Goal: Task Accomplishment & Management: Complete application form

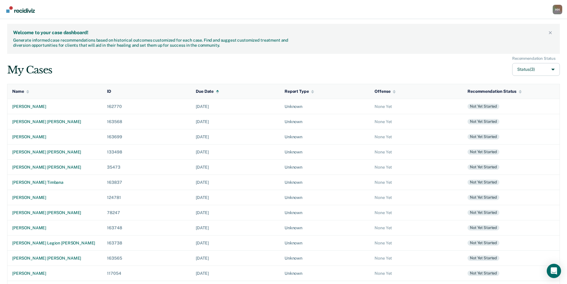
scroll to position [67, 0]
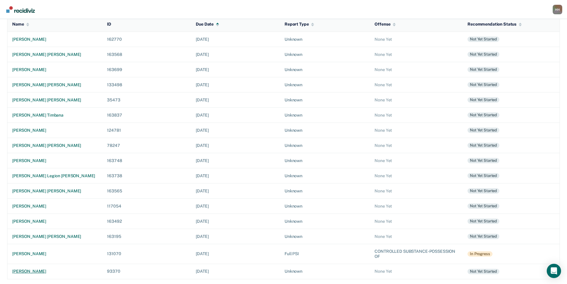
click at [37, 271] on div "[PERSON_NAME]" at bounding box center [54, 271] width 85 height 5
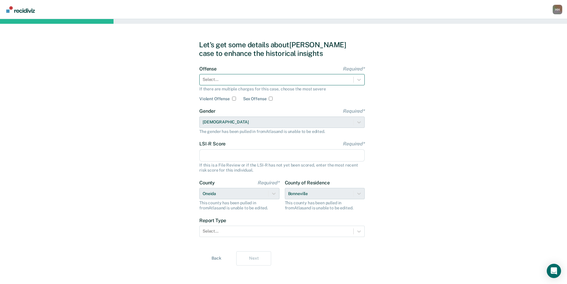
click at [276, 80] on div at bounding box center [277, 80] width 148 height 6
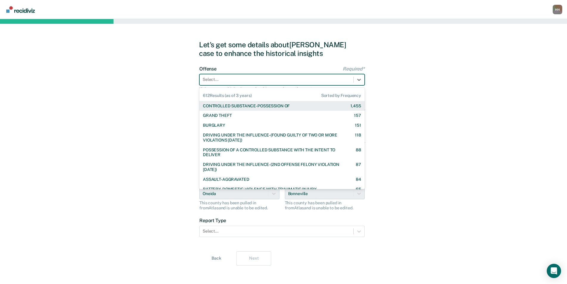
click at [267, 106] on div "CONTROLLED SUBSTANCE-POSSESSION OF" at bounding box center [246, 106] width 87 height 5
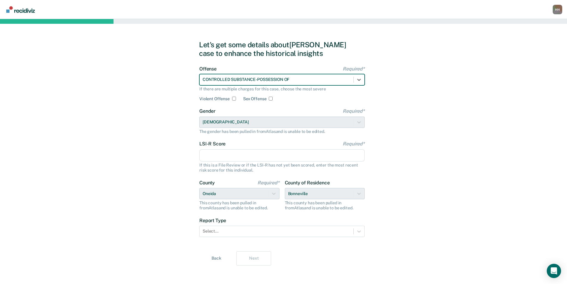
drag, startPoint x: 239, startPoint y: 159, endPoint x: 237, endPoint y: 155, distance: 4.1
click at [238, 157] on input "LSI-R Score Required*" at bounding box center [281, 156] width 165 height 13
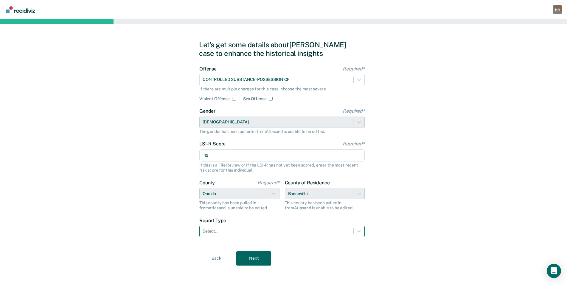
type input "12"
click at [265, 233] on div at bounding box center [277, 231] width 148 height 6
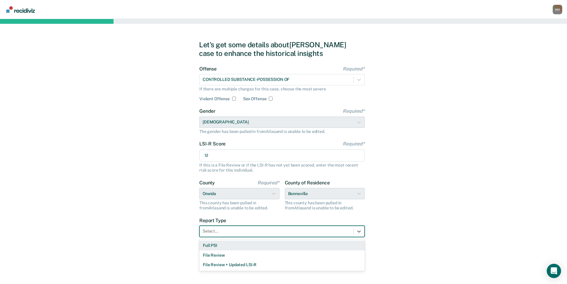
click at [255, 245] on div "Full PSI" at bounding box center [281, 246] width 165 height 10
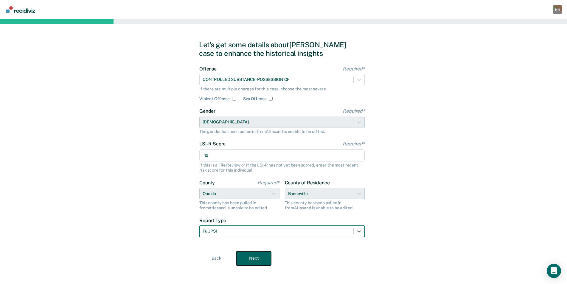
click at [263, 258] on button "Next" at bounding box center [253, 259] width 35 height 14
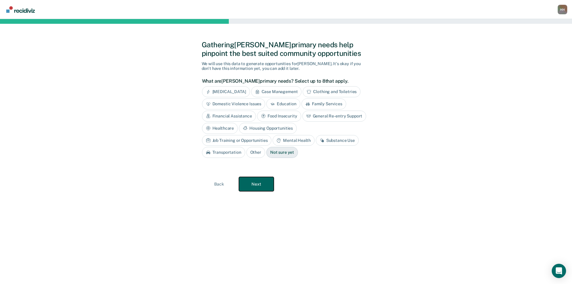
click at [264, 186] on button "Next" at bounding box center [256, 184] width 35 height 14
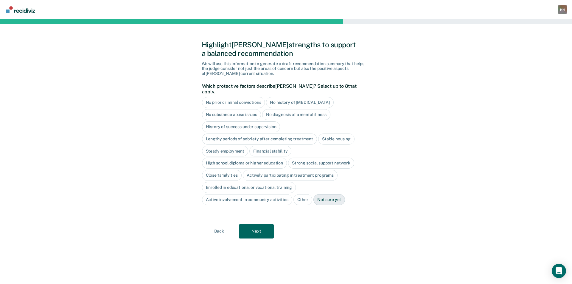
click at [251, 122] on div "History of success under supervision" at bounding box center [241, 127] width 78 height 11
click at [225, 170] on div "Close family ties" at bounding box center [222, 175] width 40 height 11
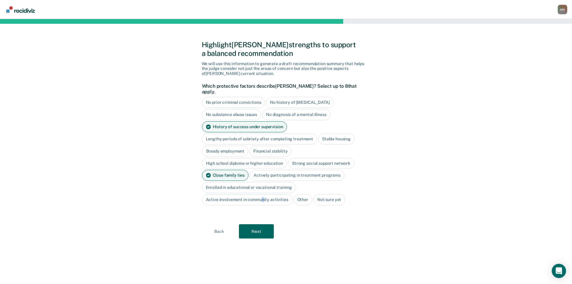
click at [262, 196] on div "Active involvement in community activities" at bounding box center [247, 200] width 90 height 11
click at [232, 158] on div "High school diploma or higher education" at bounding box center [244, 163] width 85 height 11
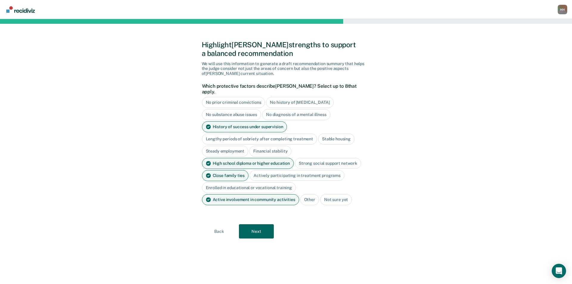
click at [327, 158] on div "Strong social support network" at bounding box center [328, 163] width 66 height 11
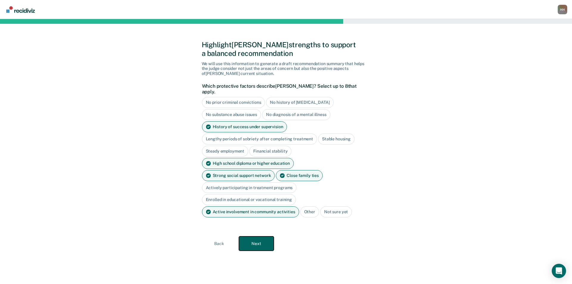
click at [253, 237] on button "Next" at bounding box center [256, 244] width 35 height 14
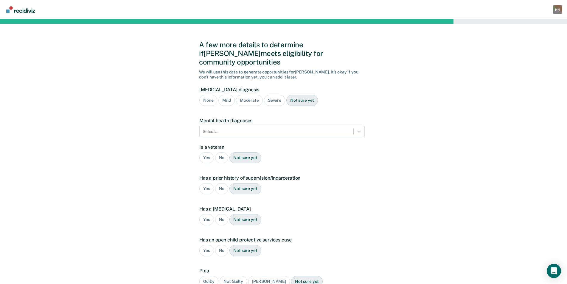
click at [251, 95] on div "Moderate" at bounding box center [249, 100] width 27 height 11
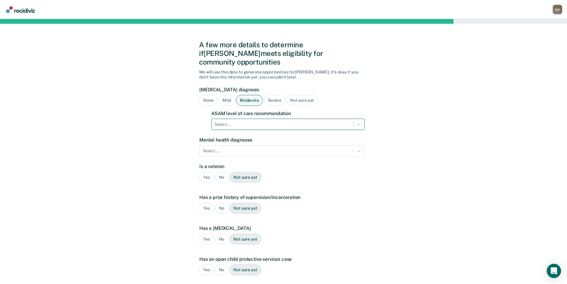
click at [253, 122] on div at bounding box center [282, 125] width 136 height 6
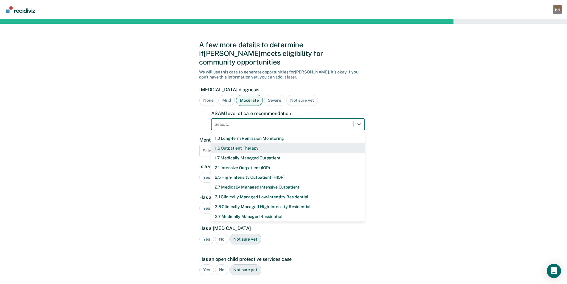
click at [247, 144] on div "1.5 Outpatient Therapy" at bounding box center [287, 149] width 153 height 10
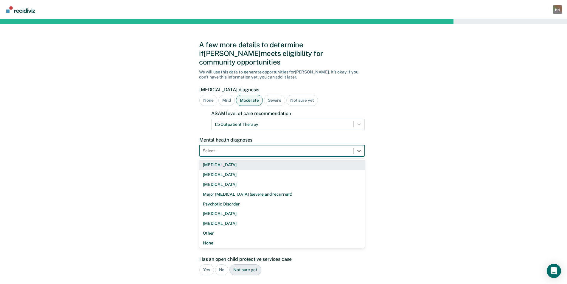
click at [247, 148] on div at bounding box center [277, 151] width 148 height 6
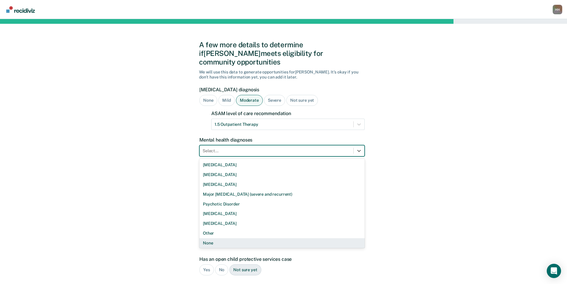
click at [225, 239] on div "None" at bounding box center [281, 244] width 165 height 10
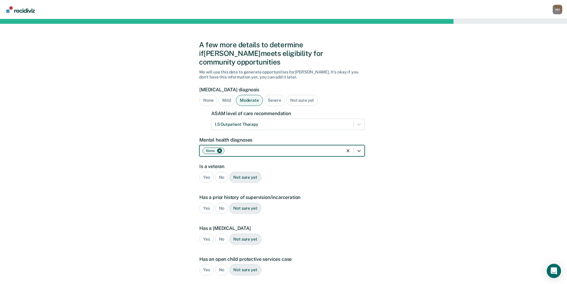
click at [219, 172] on div "No" at bounding box center [221, 177] width 13 height 11
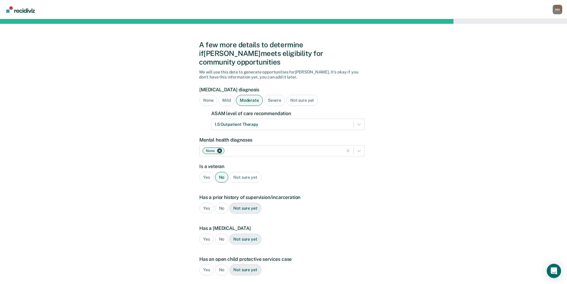
click at [206, 203] on div "Yes" at bounding box center [206, 208] width 15 height 11
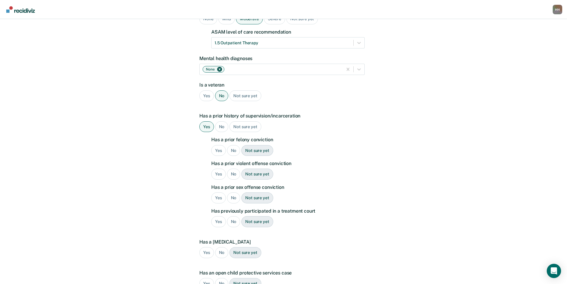
scroll to position [89, 0]
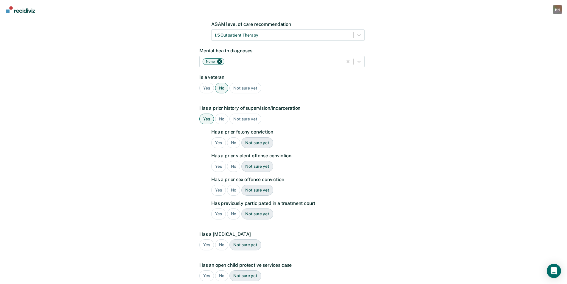
click at [217, 139] on div "Yes" at bounding box center [218, 143] width 15 height 11
click at [234, 161] on div "No" at bounding box center [233, 166] width 13 height 11
click at [231, 185] on div "No" at bounding box center [233, 190] width 13 height 11
click at [233, 209] on div "No" at bounding box center [233, 214] width 13 height 11
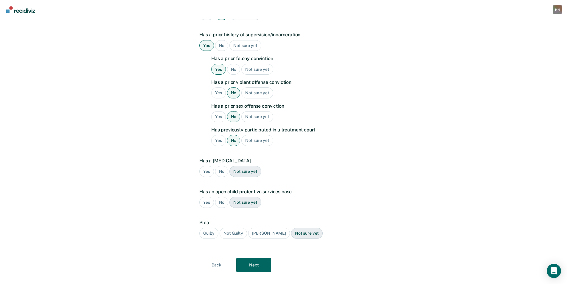
scroll to position [164, 0]
click at [223, 165] on div "No" at bounding box center [221, 170] width 13 height 11
click at [224, 196] on div "No" at bounding box center [221, 201] width 13 height 11
click at [211, 227] on div "Guilty" at bounding box center [208, 232] width 19 height 11
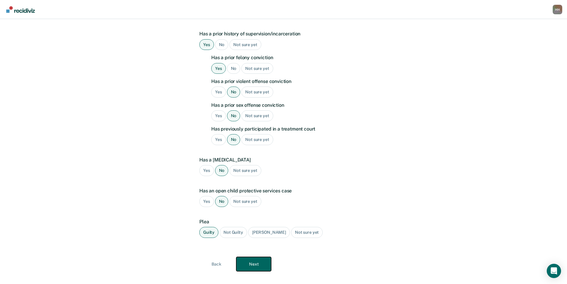
click at [261, 257] on button "Next" at bounding box center [253, 264] width 35 height 14
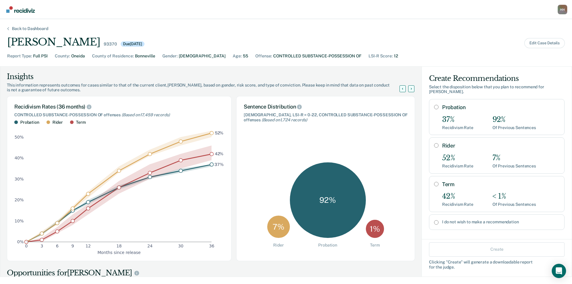
click at [434, 101] on div "Probation 37% Recidivism Rate 92% Of Previous Sentences" at bounding box center [497, 117] width 136 height 36
radio input "true"
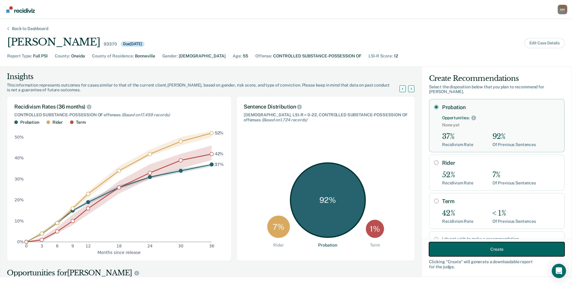
click at [454, 245] on button "Create" at bounding box center [497, 249] width 136 height 14
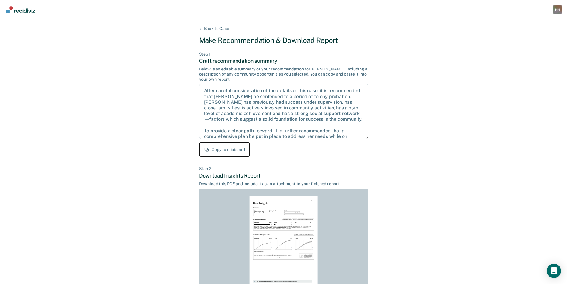
click at [223, 147] on button "Copy to clipboard" at bounding box center [224, 150] width 51 height 14
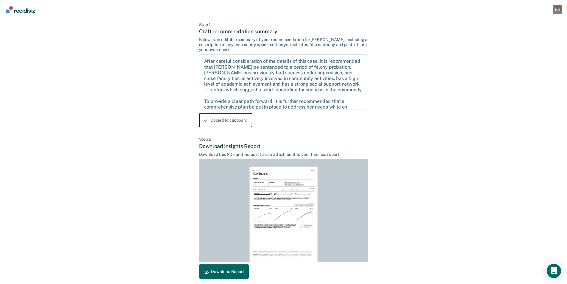
scroll to position [55, 0]
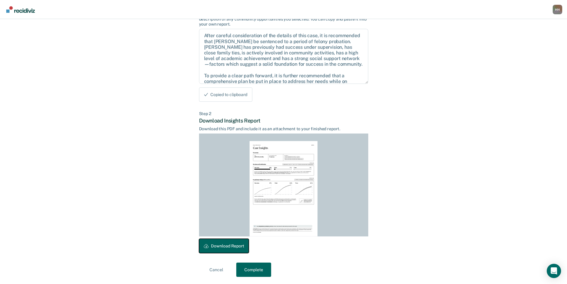
click at [226, 245] on button "Download Report" at bounding box center [224, 246] width 50 height 14
click at [205, 95] on icon at bounding box center [206, 94] width 5 height 5
